Goal: Check status: Check status

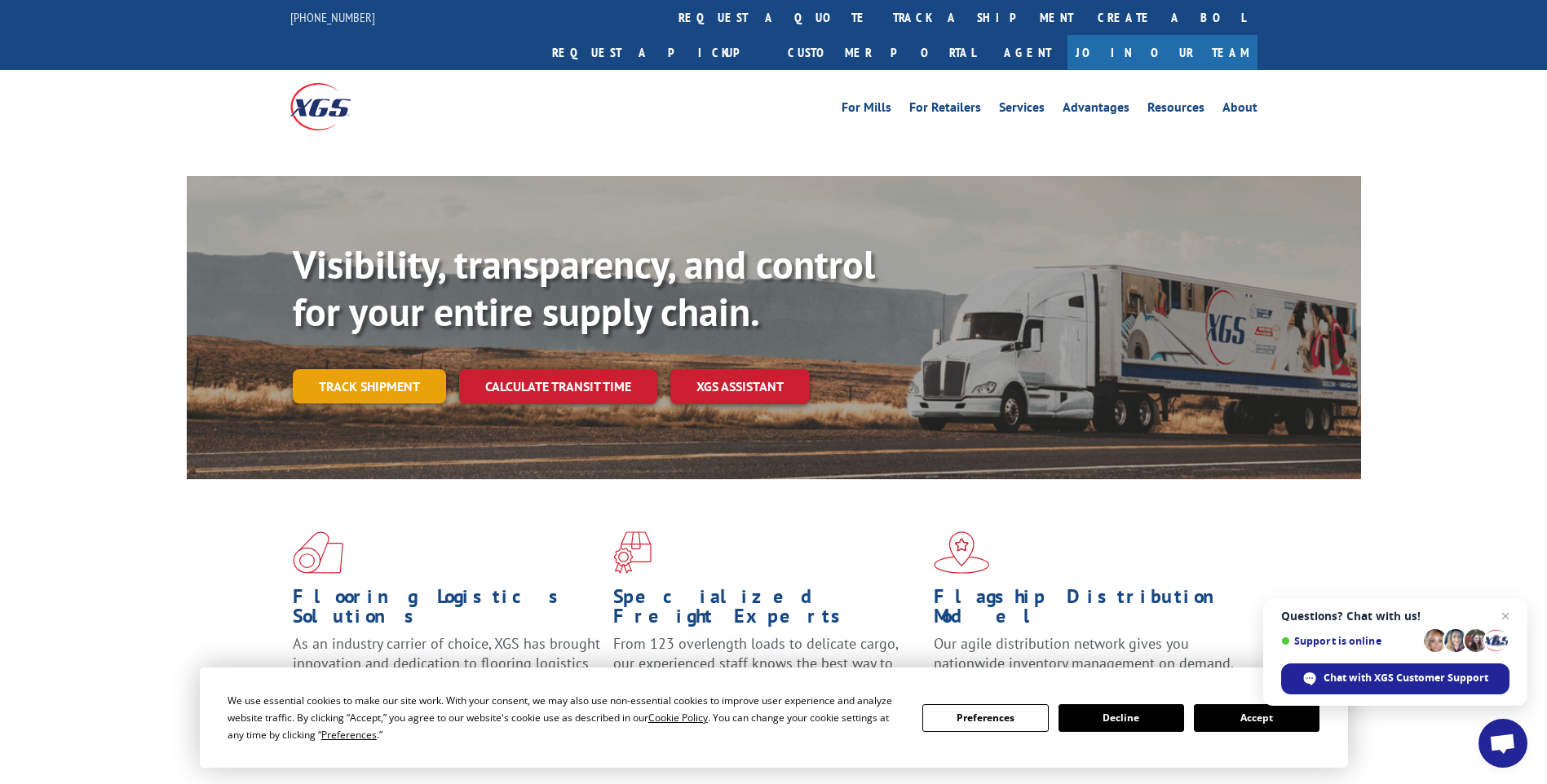
click at [319, 370] on link "Track shipment" at bounding box center [370, 387] width 153 height 34
click at [1254, 723] on button "Accept" at bounding box center [1257, 719] width 126 height 28
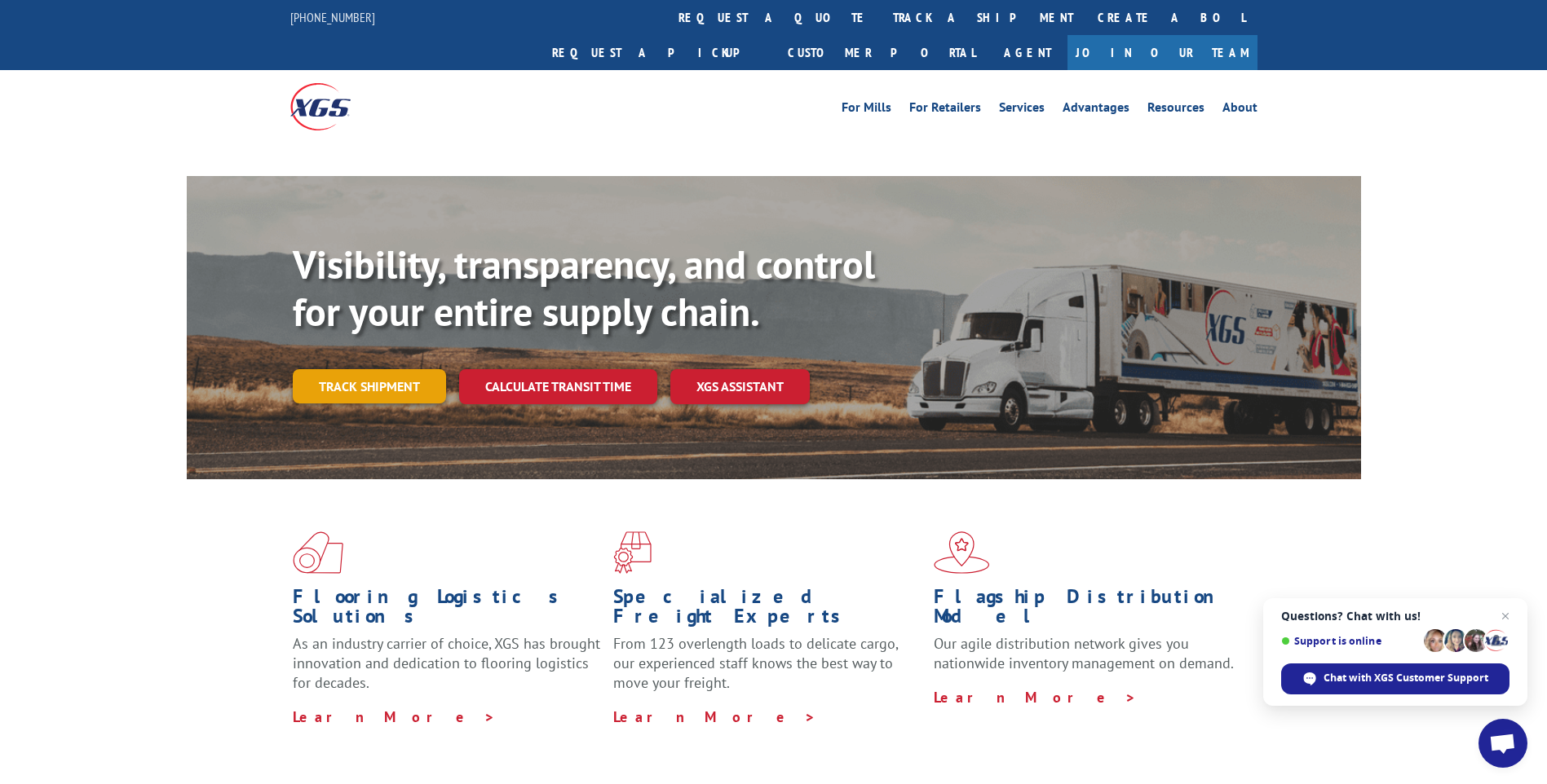
click at [340, 370] on link "Track shipment" at bounding box center [370, 387] width 153 height 34
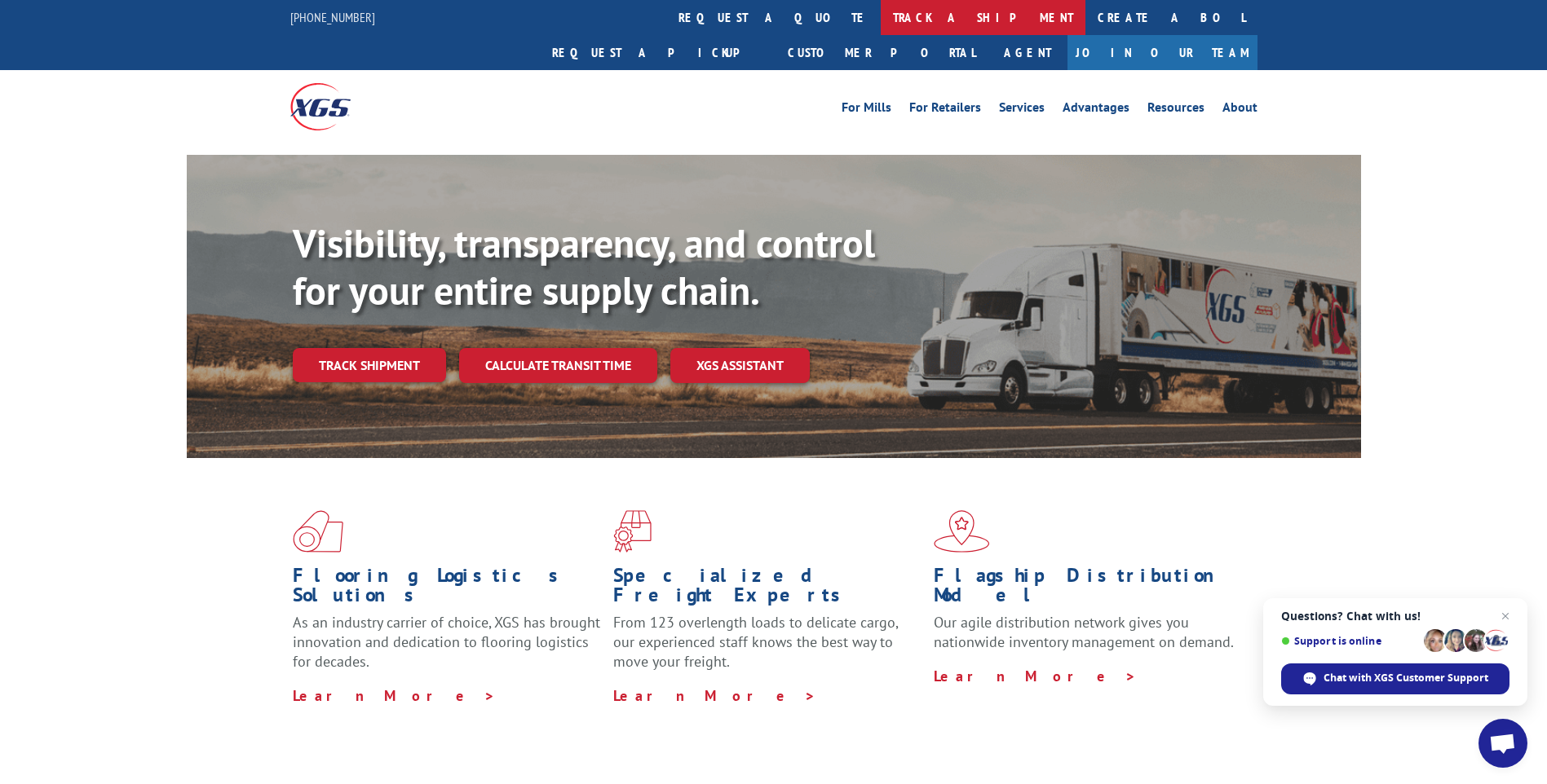
click at [881, 15] on link "track a shipment" at bounding box center [983, 17] width 205 height 35
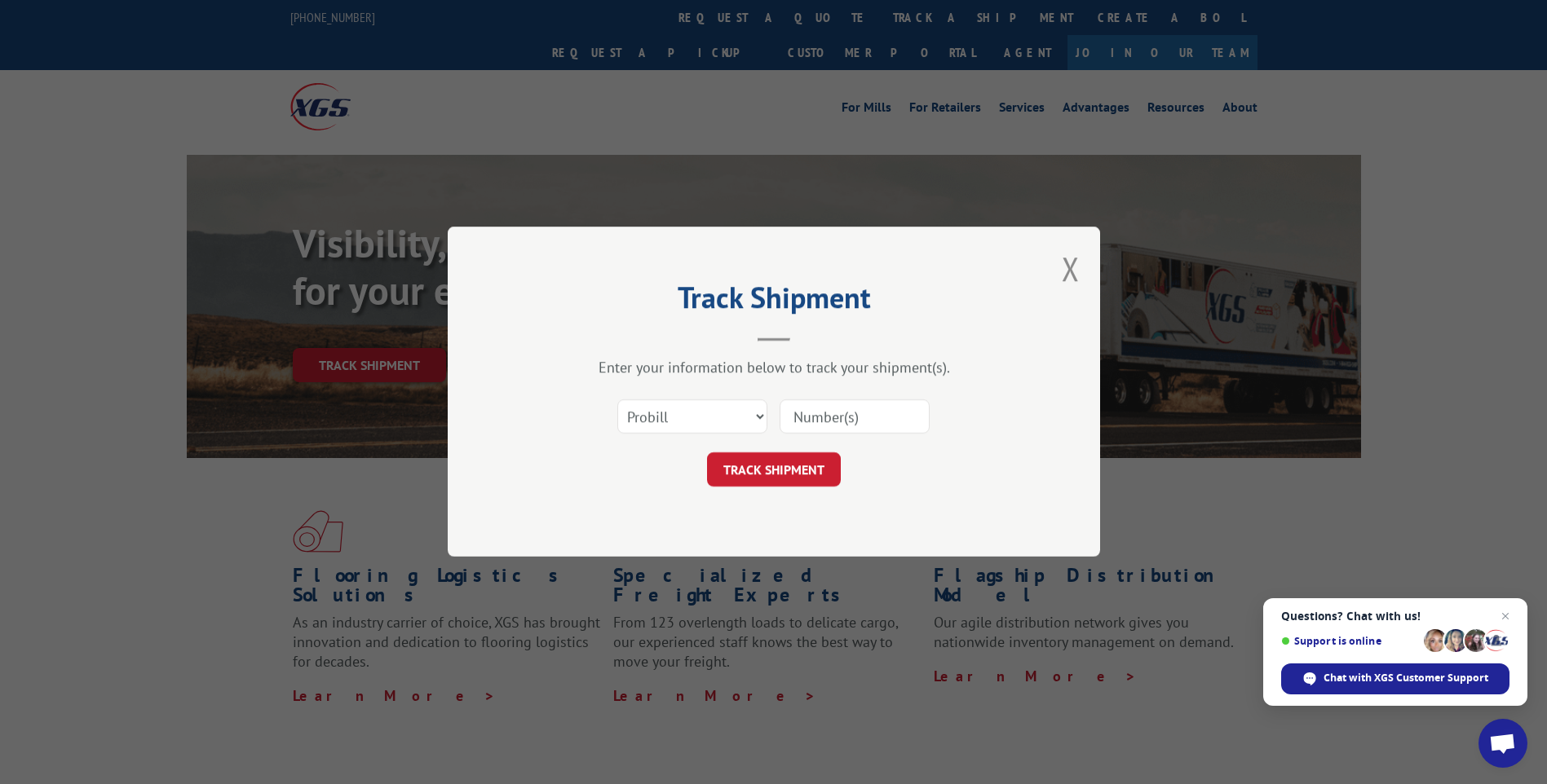
click at [802, 410] on input at bounding box center [855, 418] width 150 height 34
paste input "XGS Probill: 17614060"
type input "17614060"
click at [763, 472] on button "TRACK SHIPMENT" at bounding box center [774, 470] width 134 height 34
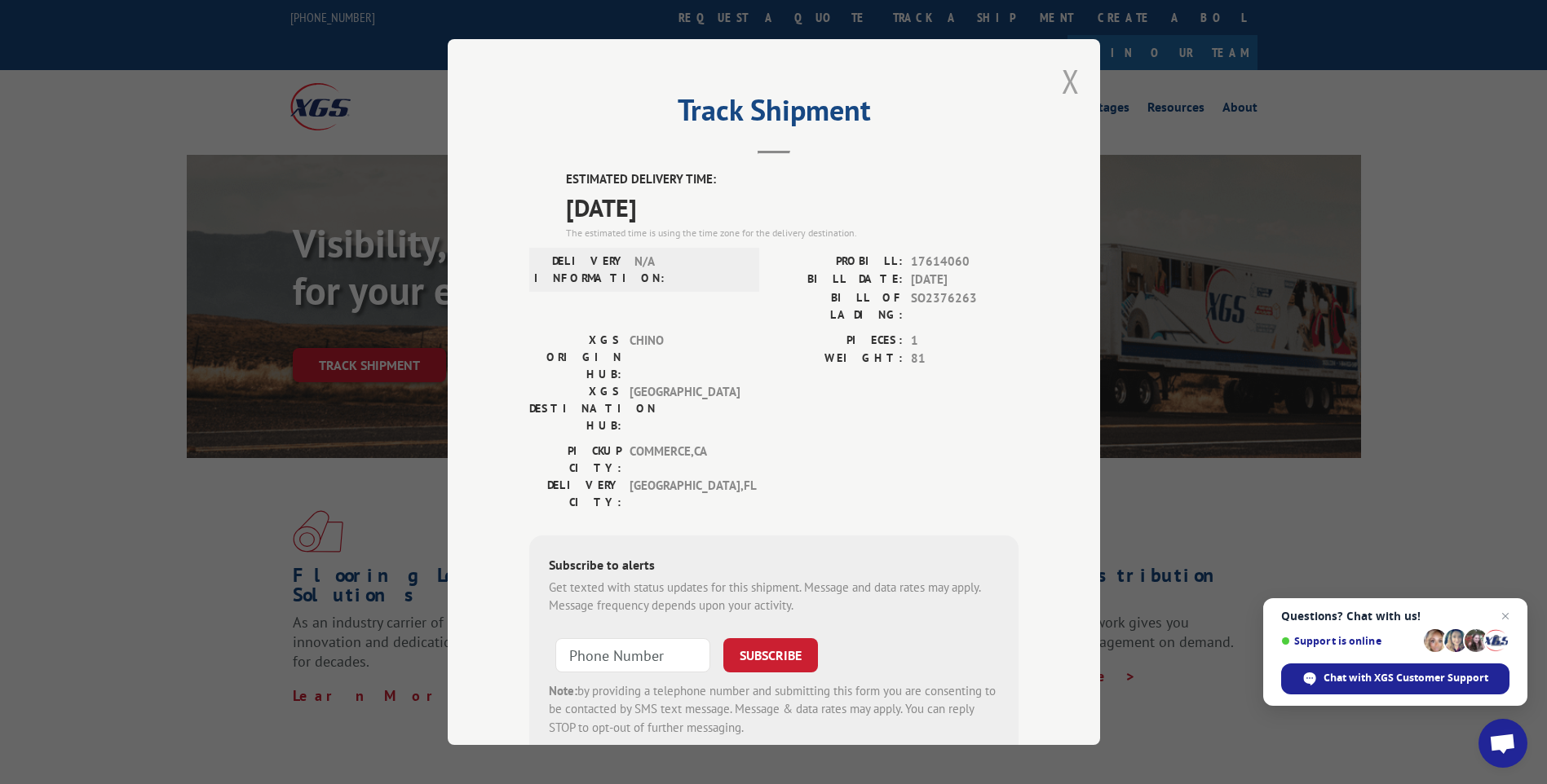
click at [1062, 76] on button "Close modal" at bounding box center [1070, 81] width 18 height 43
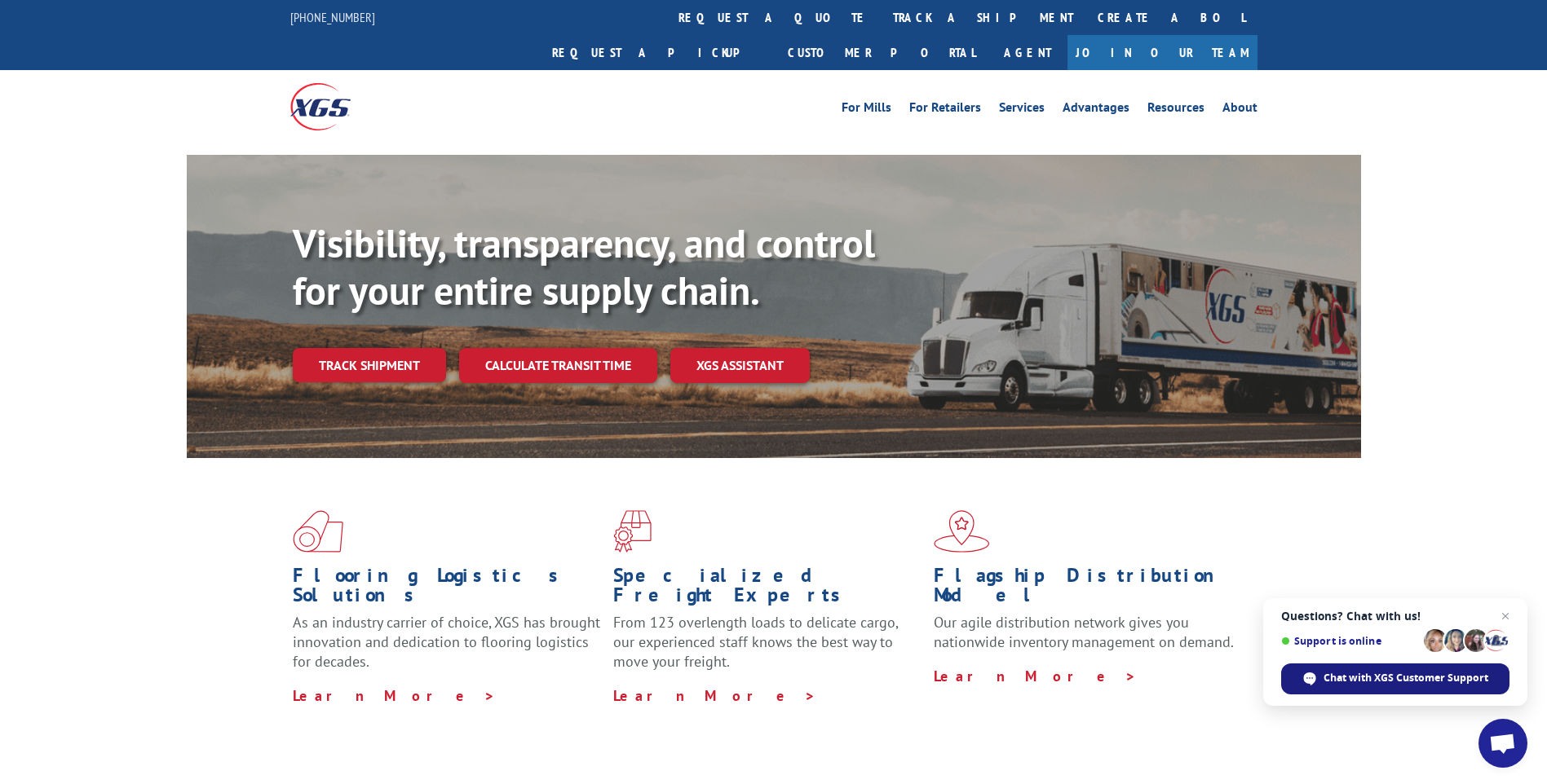
click at [1339, 678] on span "Chat with XGS Customer Support" at bounding box center [1406, 678] width 165 height 15
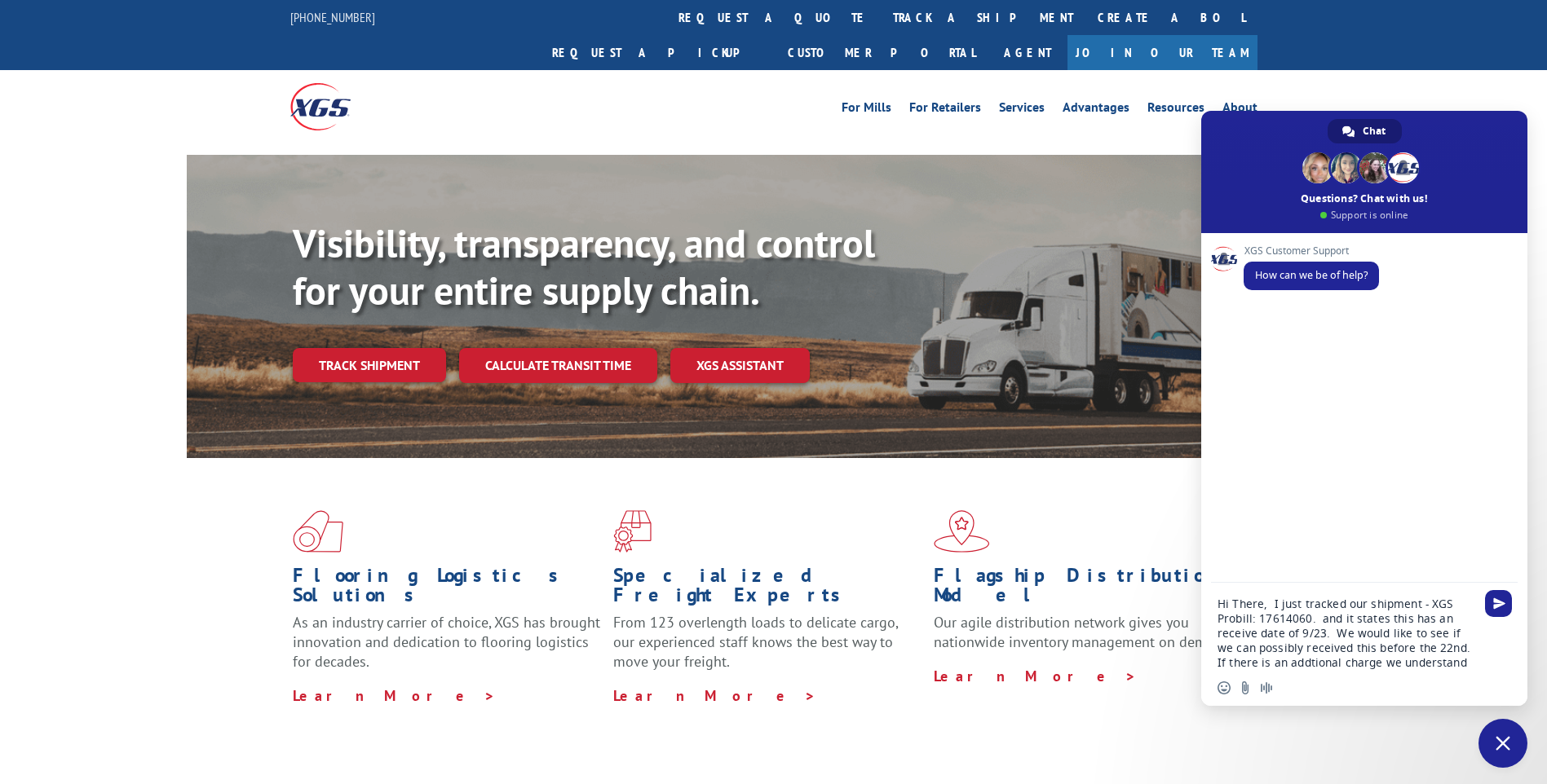
type textarea "Hi There, I just tracked our shipment - XGS Probill: 17614060. and it states th…"
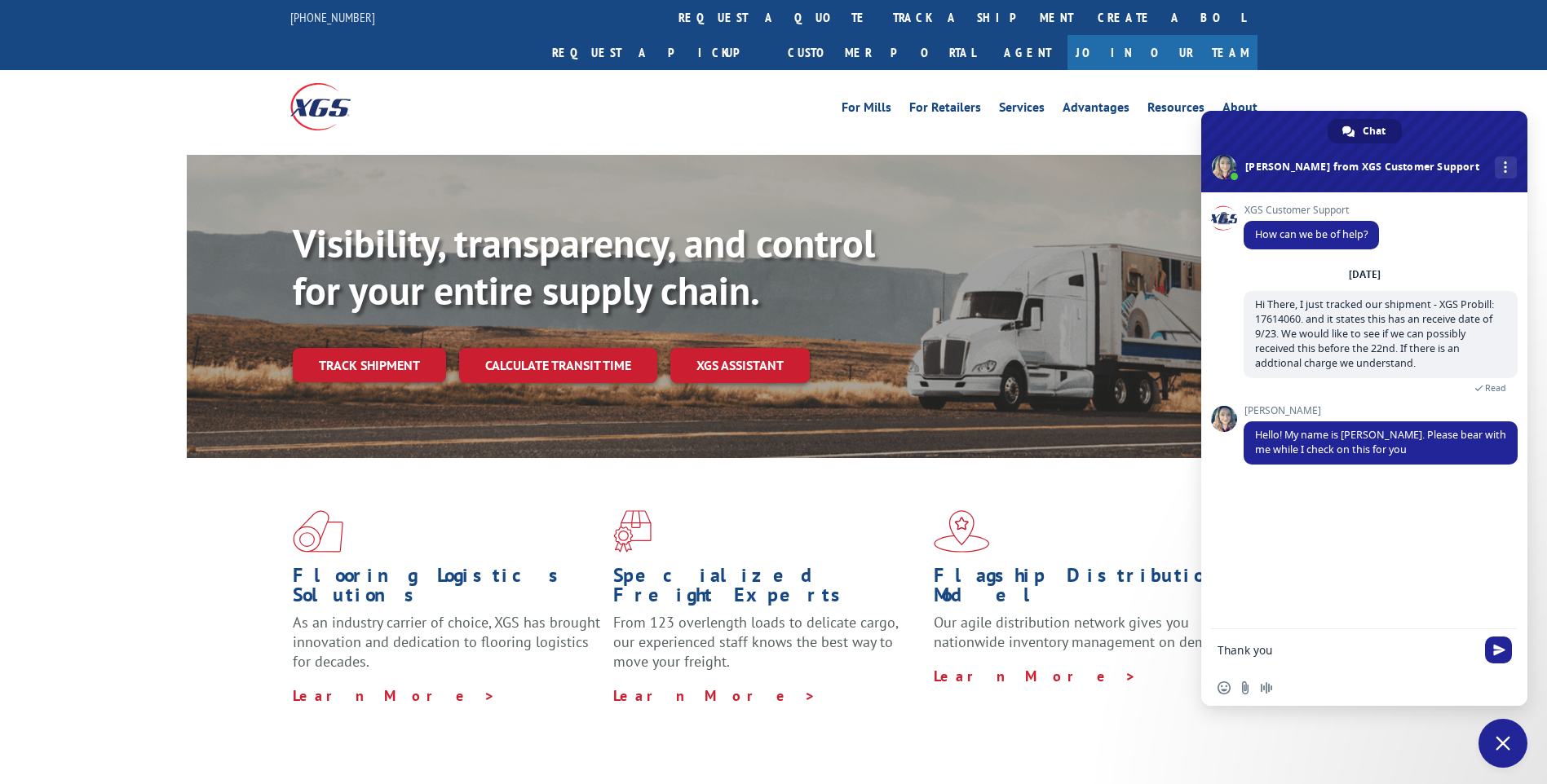
type textarea "Thank you!"
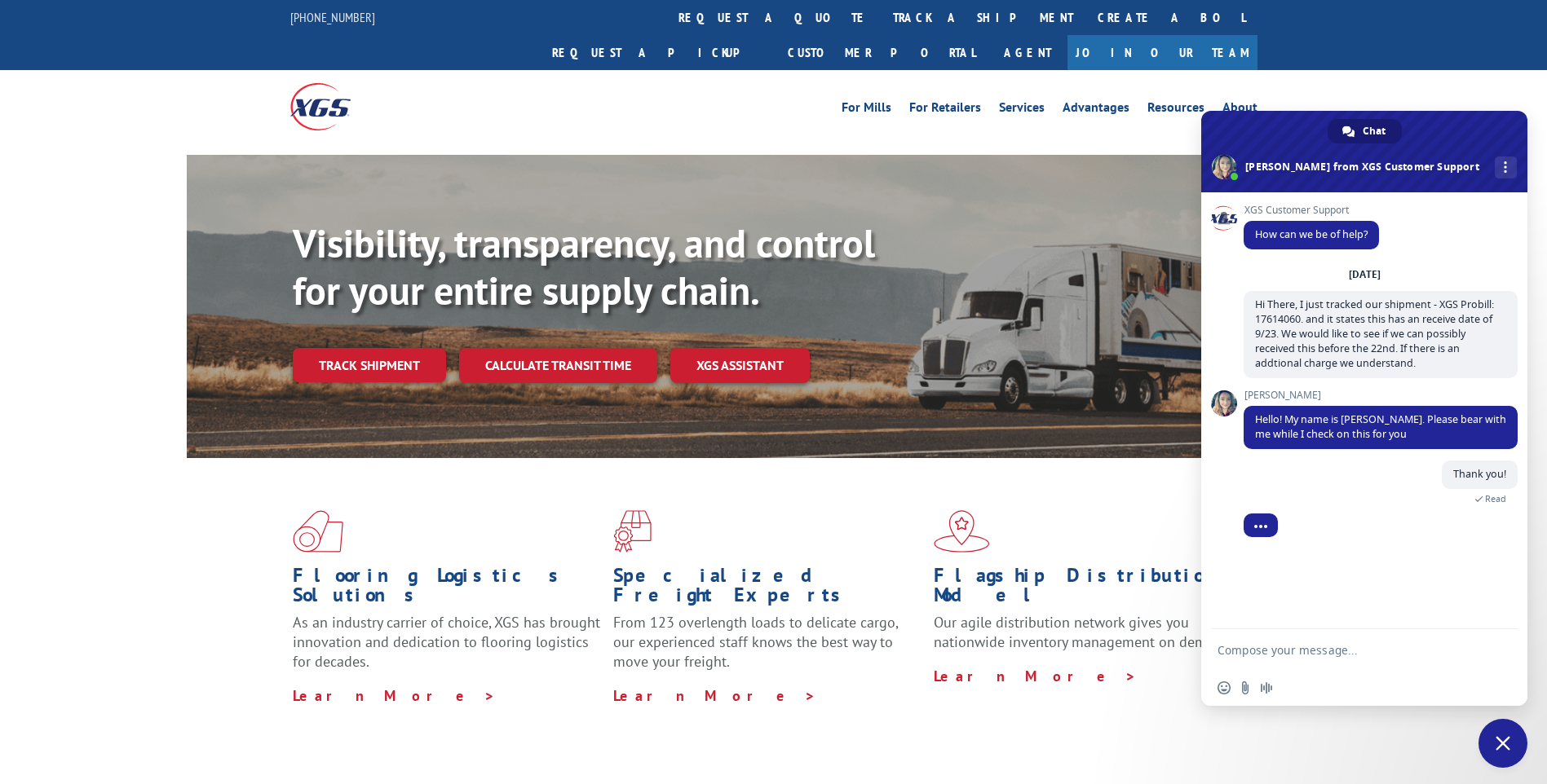
click at [83, 458] on div "Flooring Logistics Solutions As an industry carrier of choice, XGS has brought …" at bounding box center [773, 622] width 1547 height 327
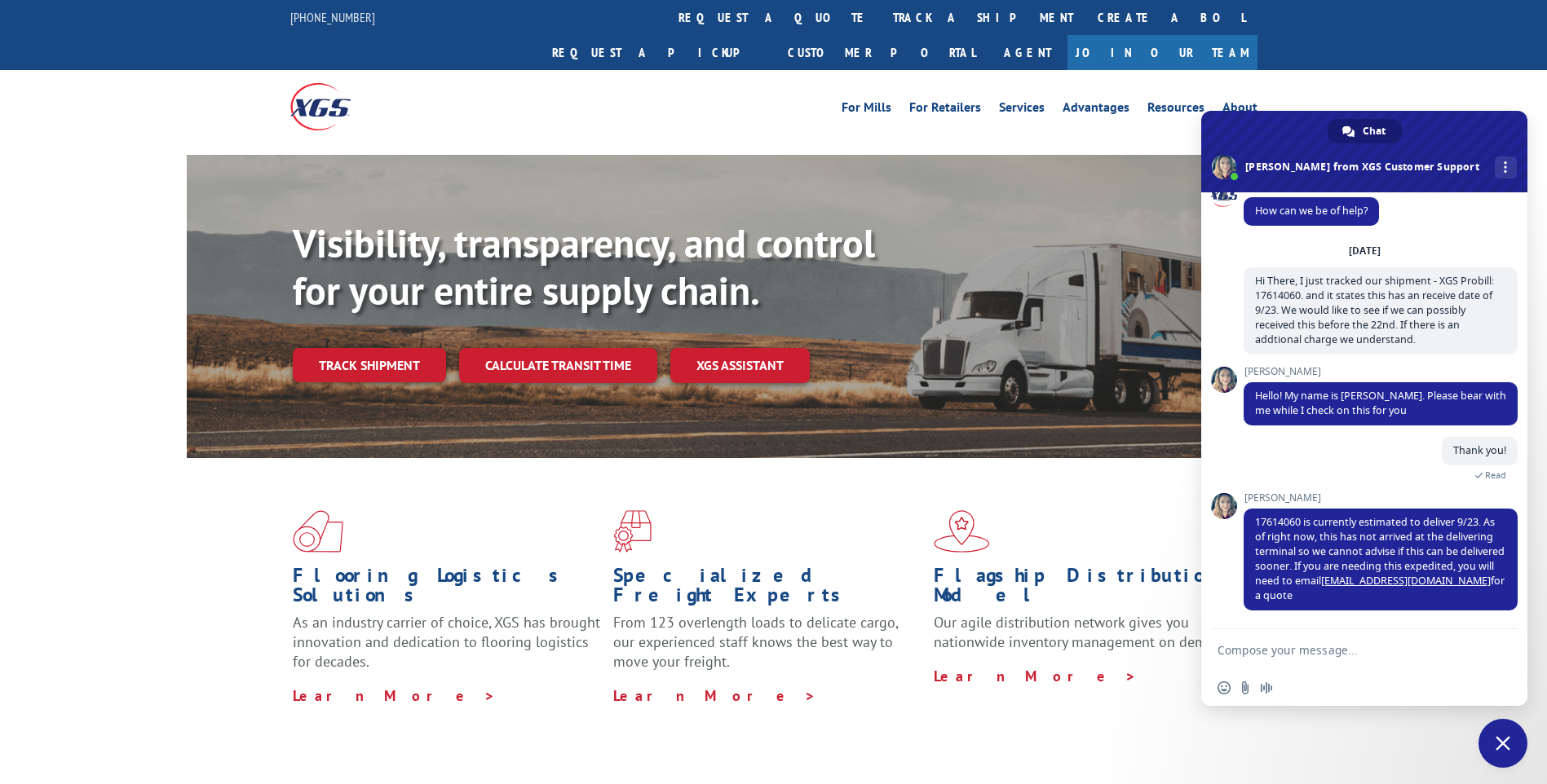
click at [1255, 645] on textarea "Compose your message..." at bounding box center [1346, 650] width 258 height 15
type textarea "Ok, thank you! We will reach out to them."
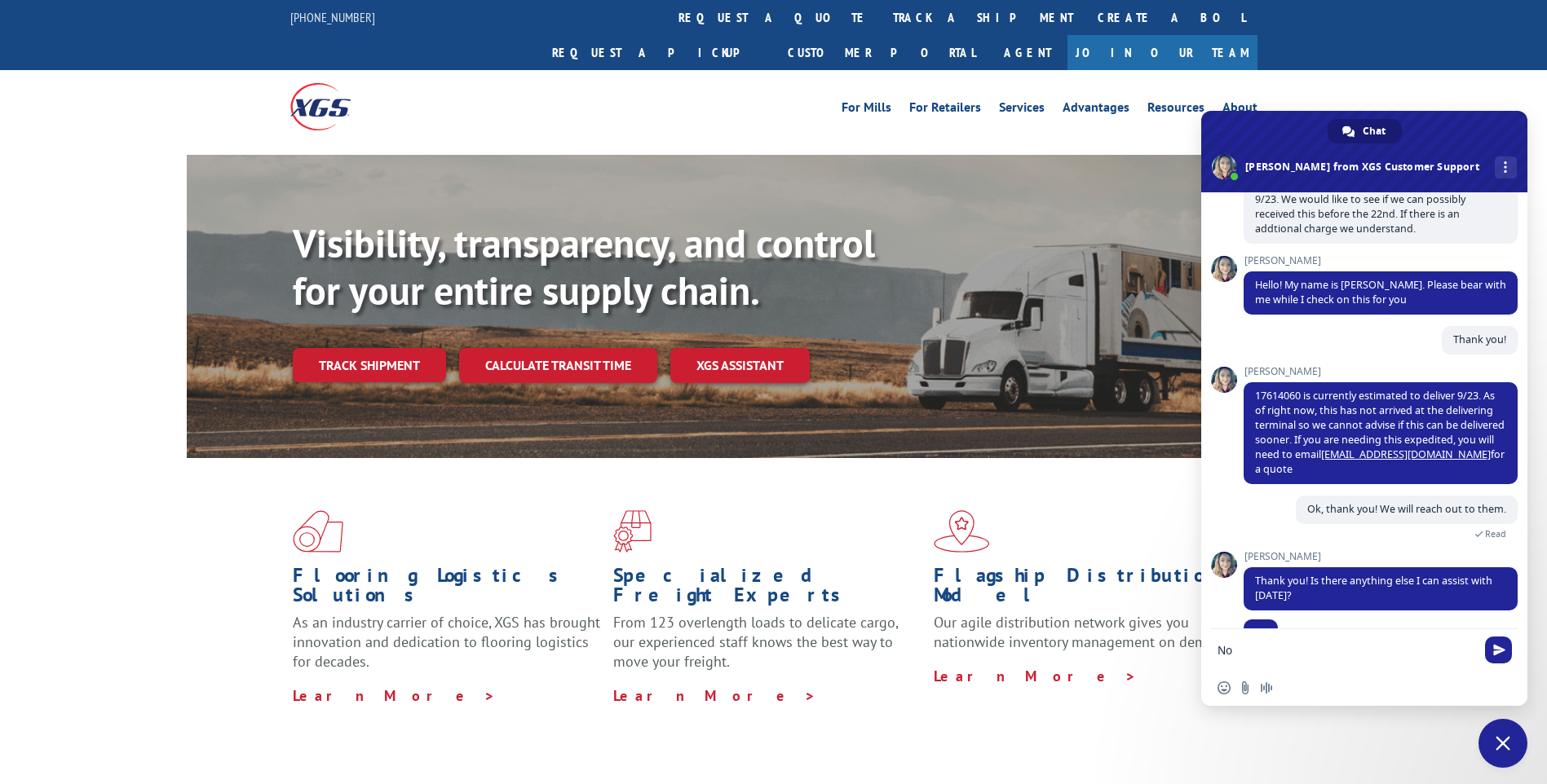
scroll to position [166, 0]
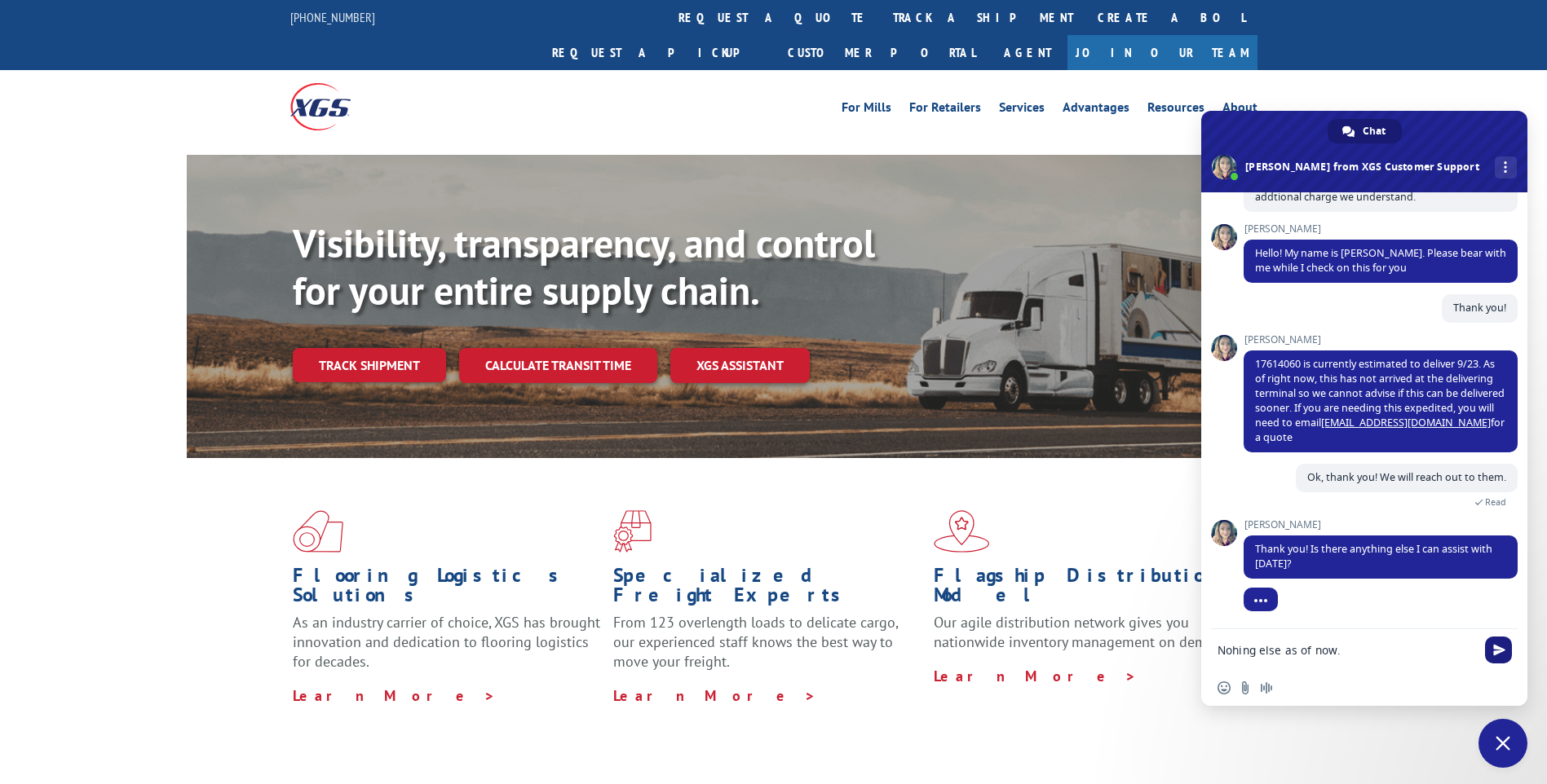
type textarea "Nohing else as of now."
click at [1491, 654] on span "Send" at bounding box center [1498, 650] width 27 height 27
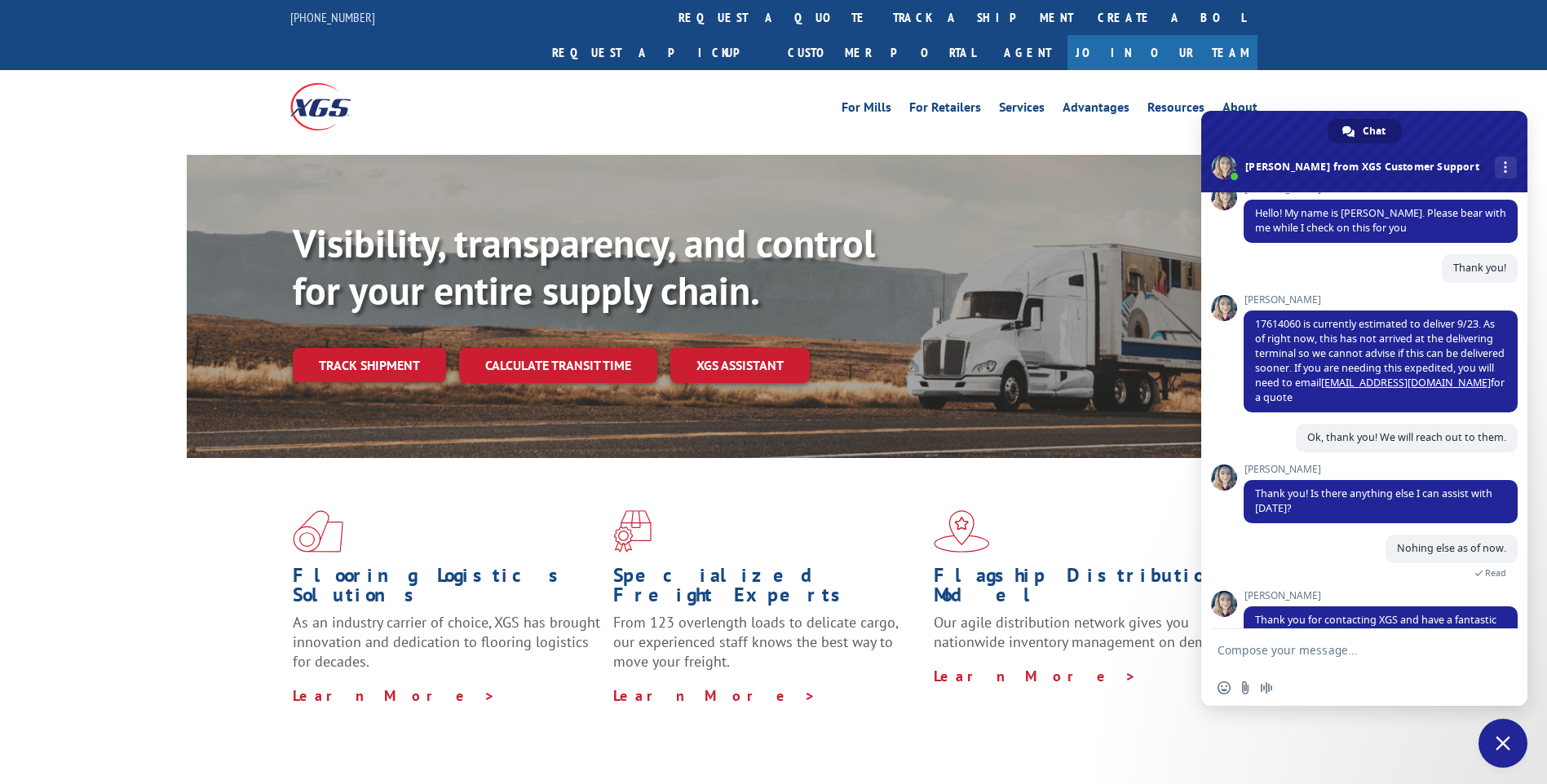
scroll to position [289, 0]
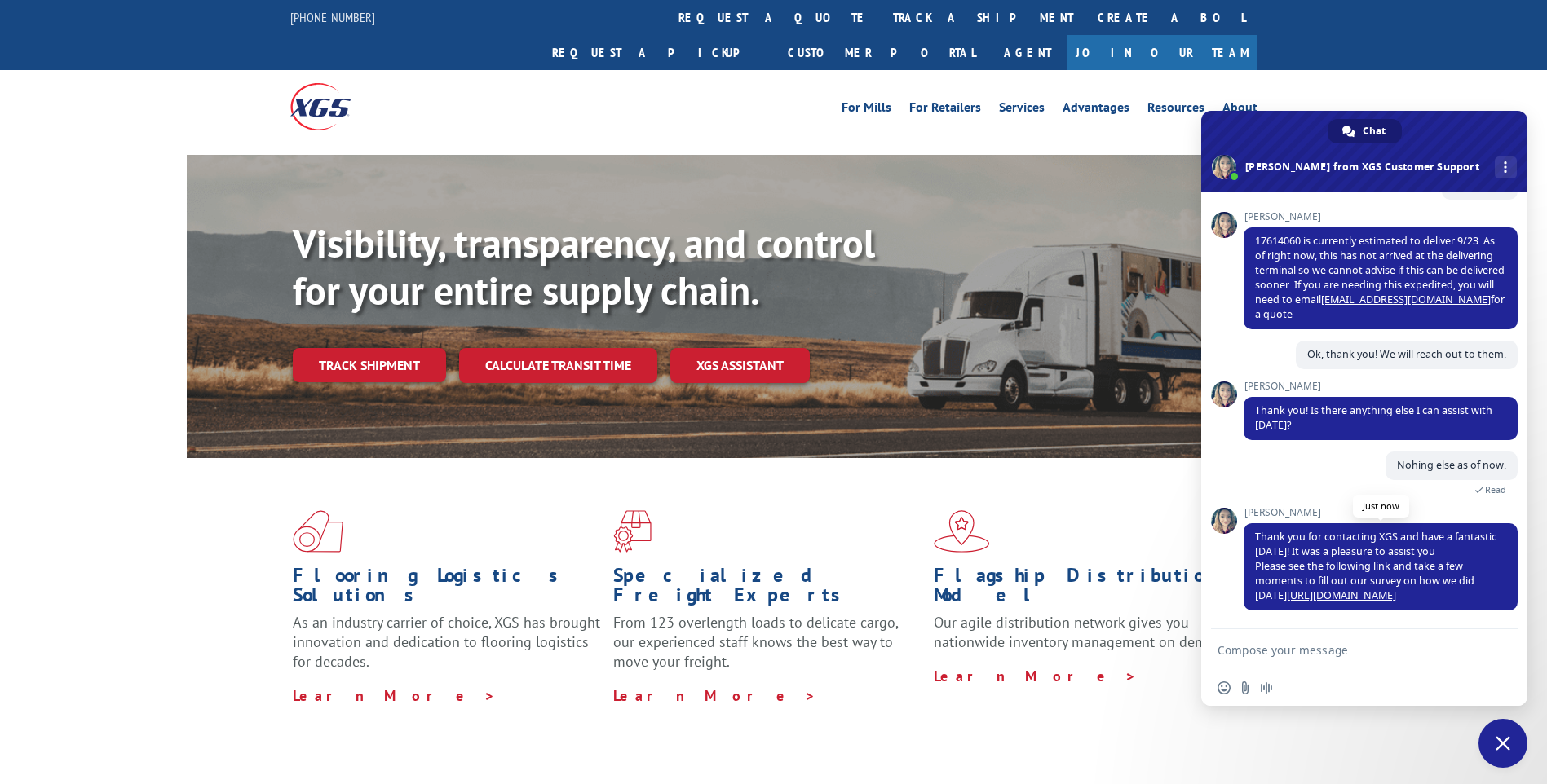
click at [1309, 595] on link "[URL][DOMAIN_NAME]" at bounding box center [1341, 595] width 109 height 14
click at [1494, 743] on span "Close chat" at bounding box center [1503, 744] width 49 height 49
